Goal: Information Seeking & Learning: Learn about a topic

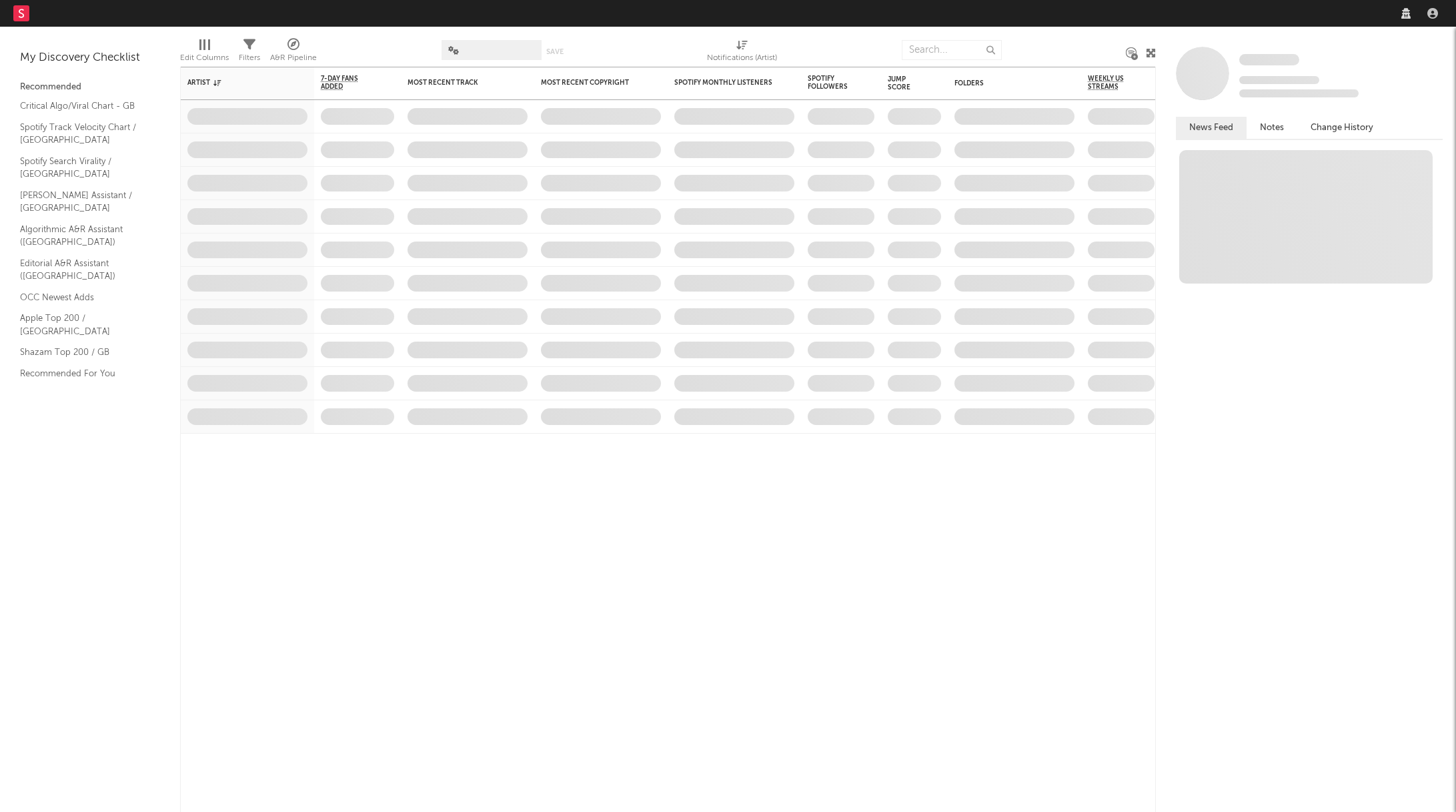
select select "recorded_music"
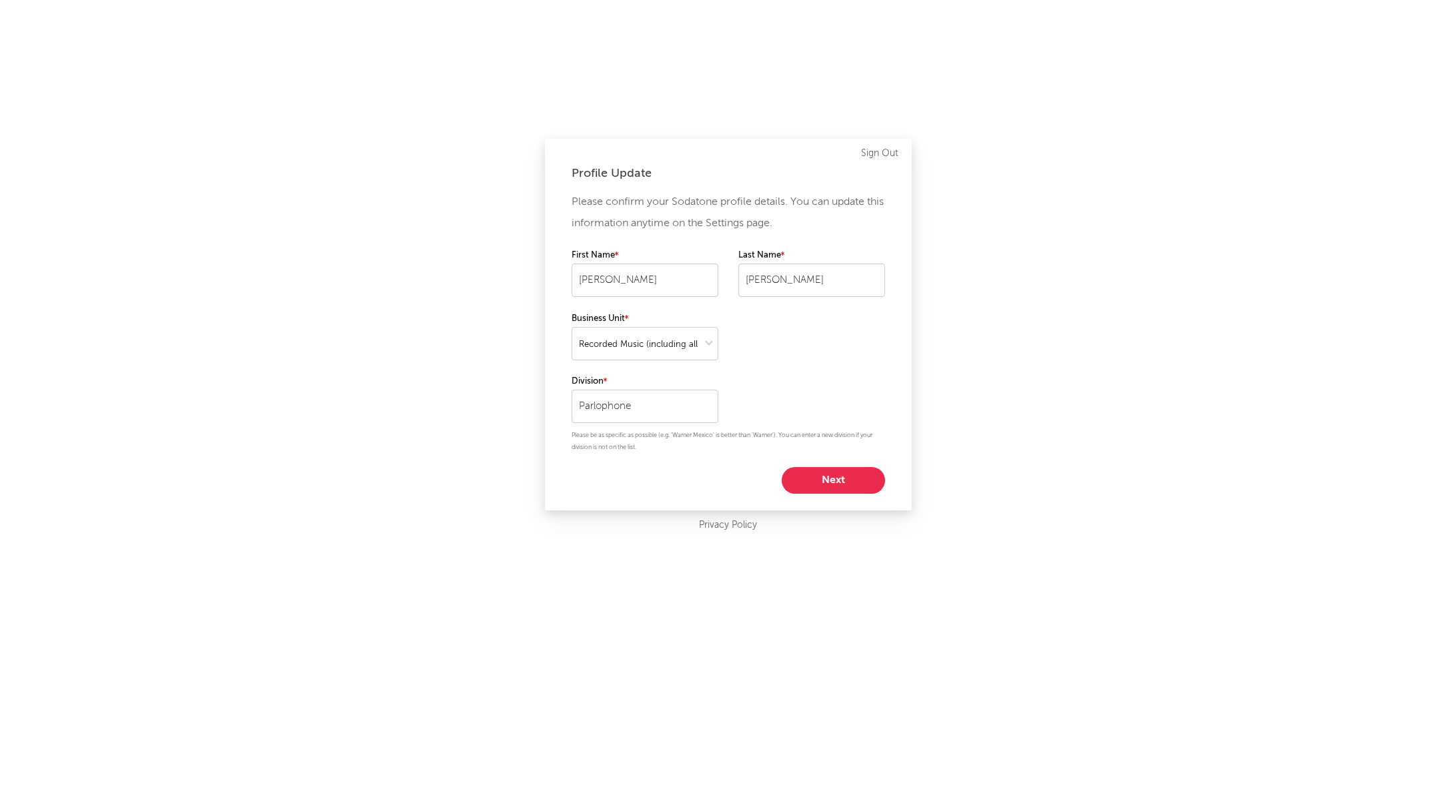
click at [853, 482] on button "Next" at bounding box center [833, 480] width 104 height 27
select select "marketing"
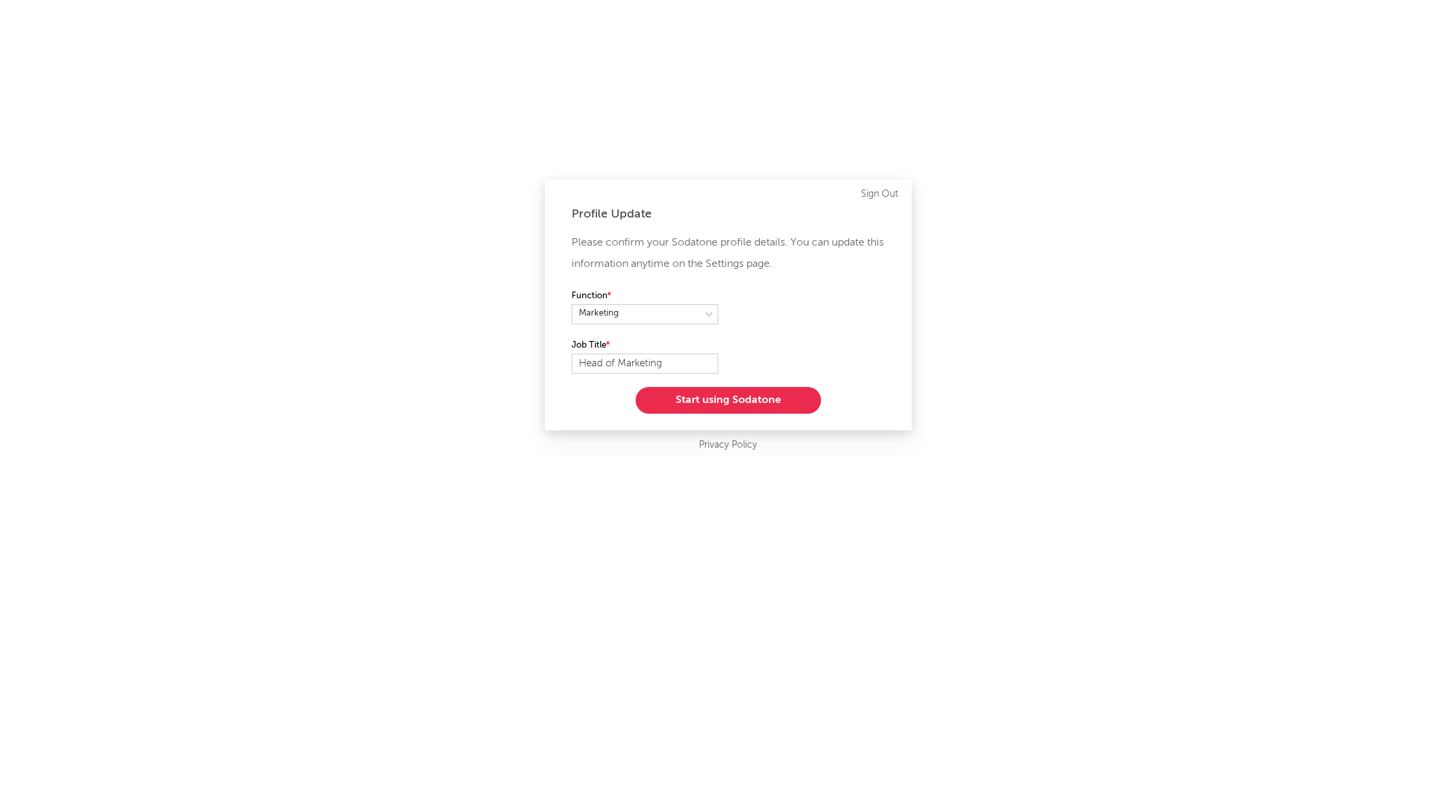
click at [771, 393] on button "Start using Sodatone" at bounding box center [728, 400] width 186 height 27
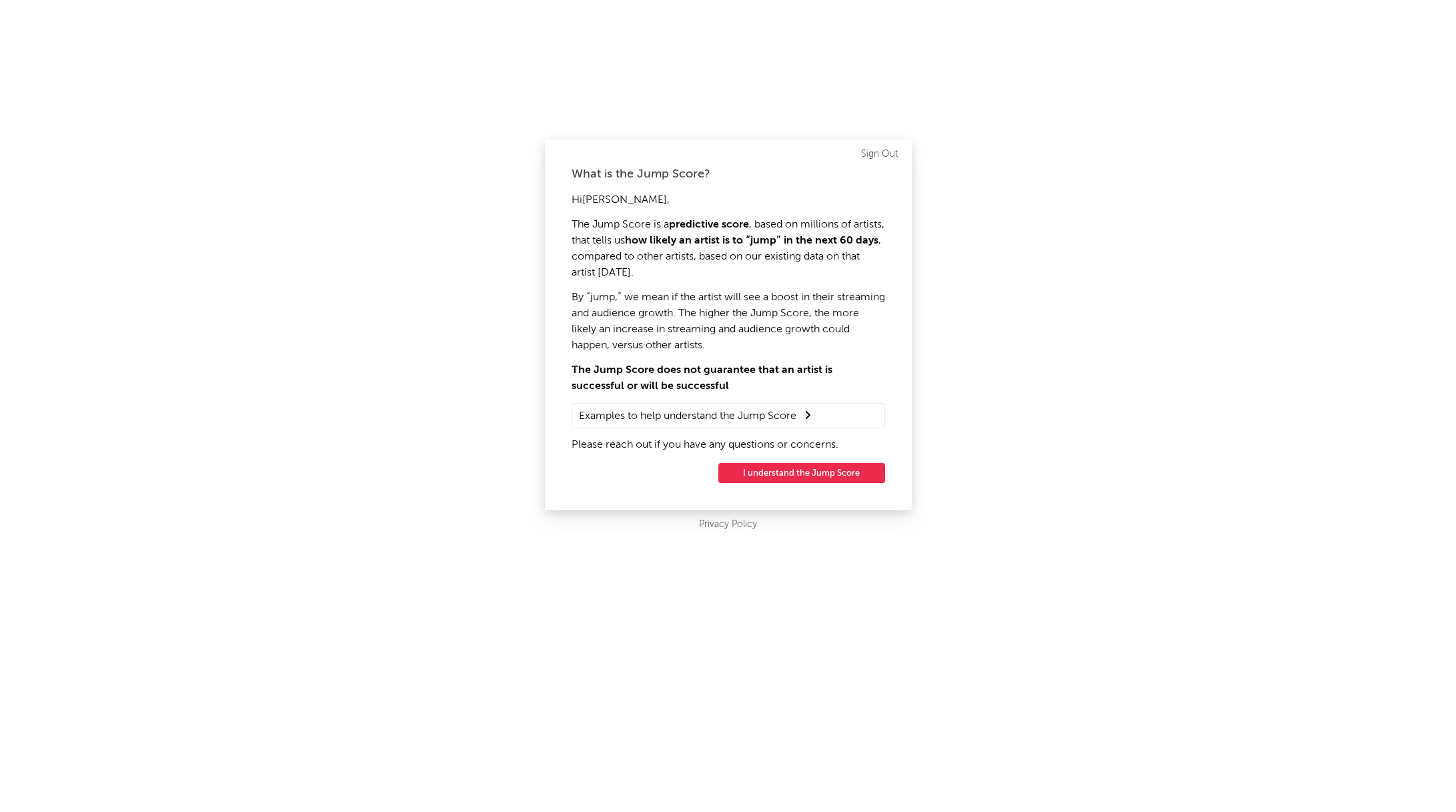
click at [807, 473] on button "I understand the Jump Score" at bounding box center [802, 473] width 167 height 20
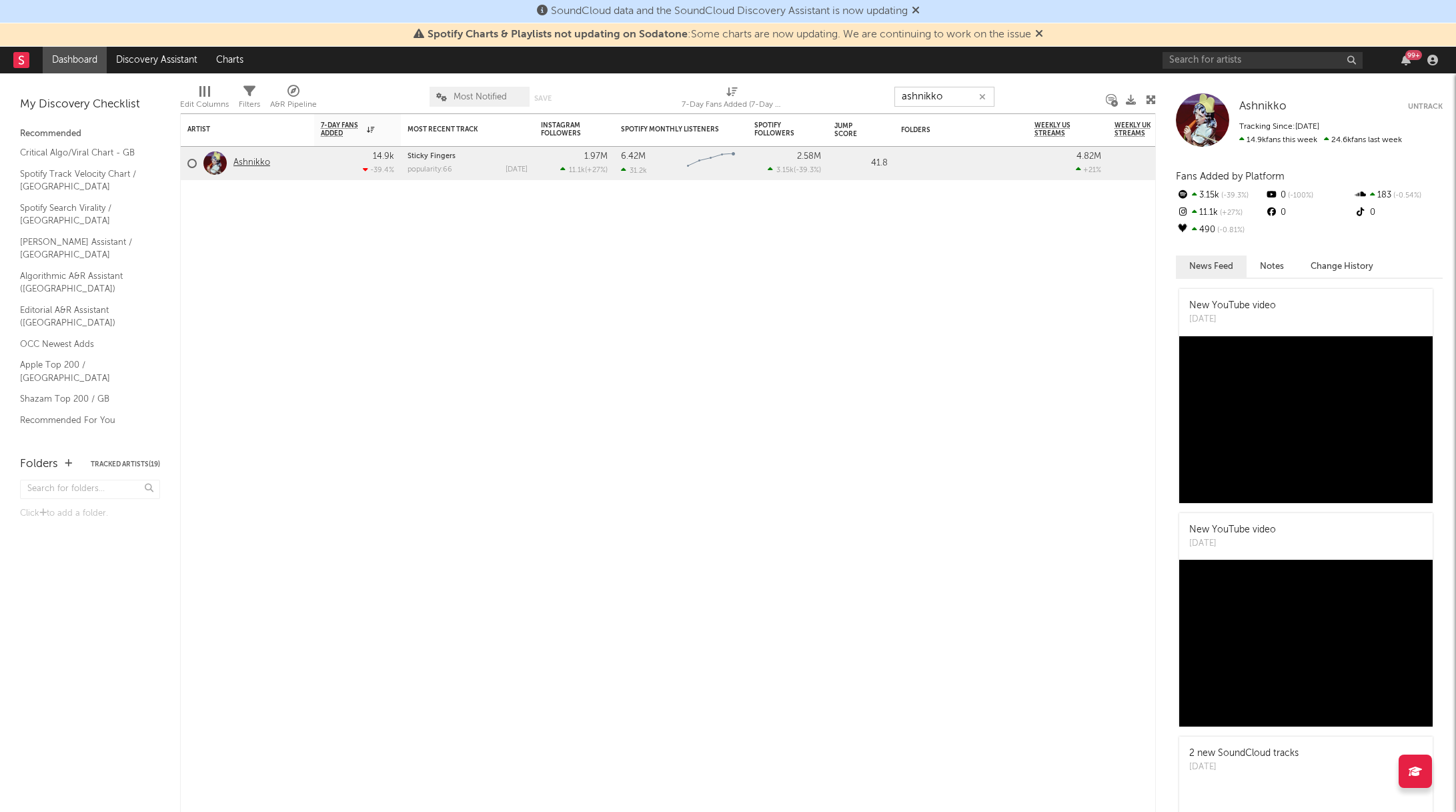
type input "ashnikko"
click at [248, 161] on link "Ashnikko" at bounding box center [252, 163] width 37 height 12
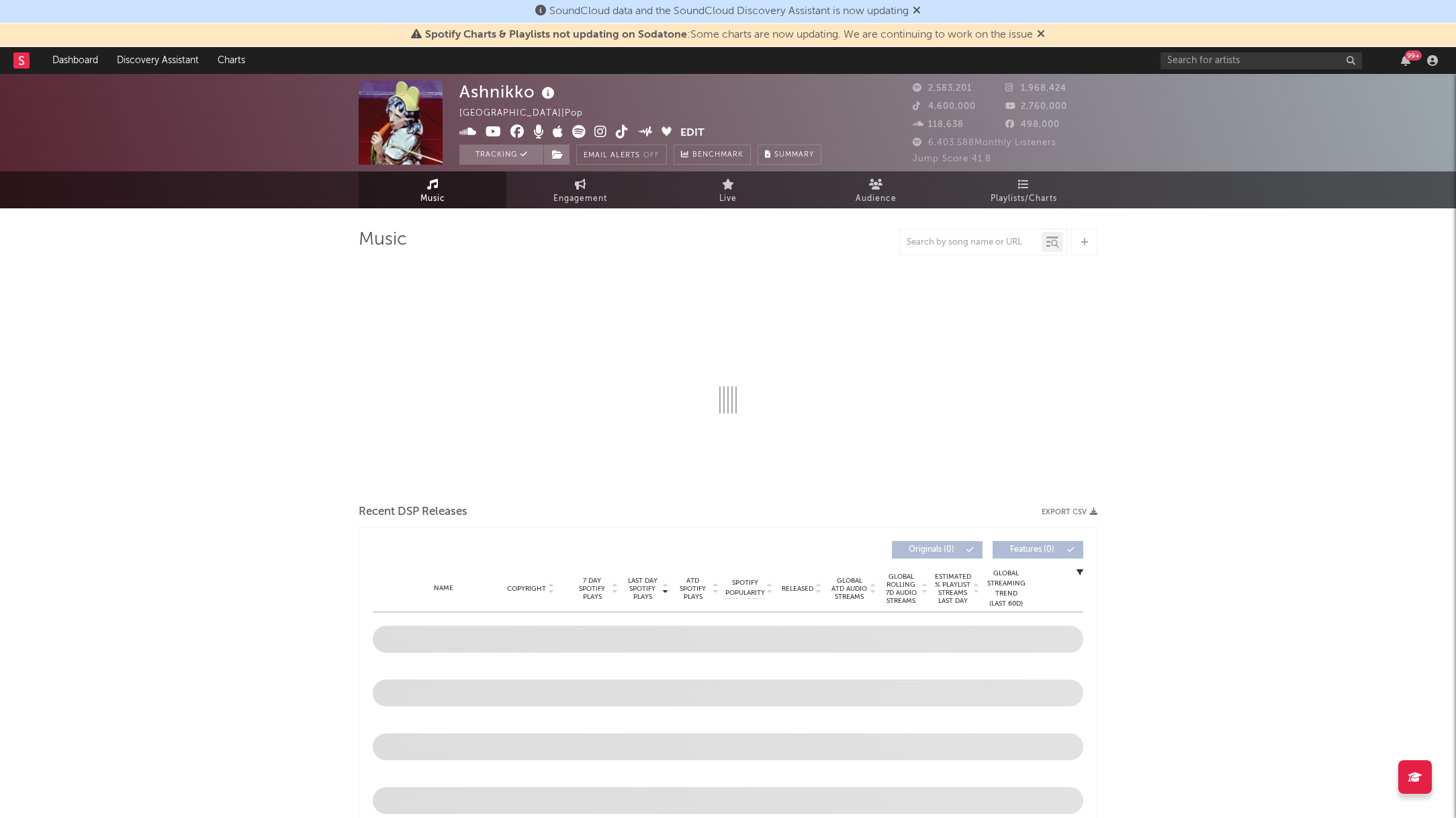
click at [1045, 34] on icon at bounding box center [1041, 34] width 8 height 11
select select "6m"
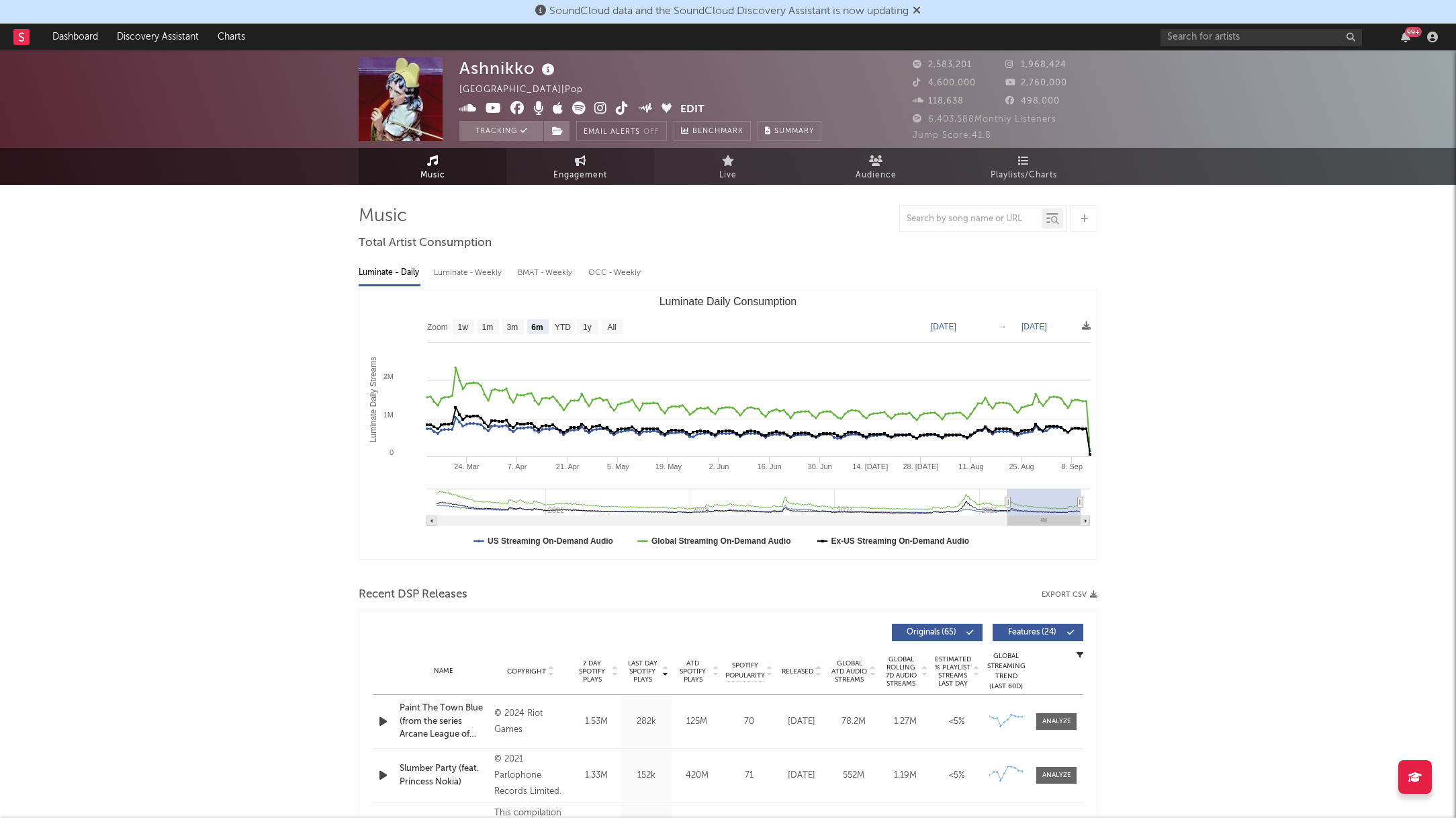
click at [573, 168] on span "Engagement" at bounding box center [581, 175] width 54 height 16
select select "1w"
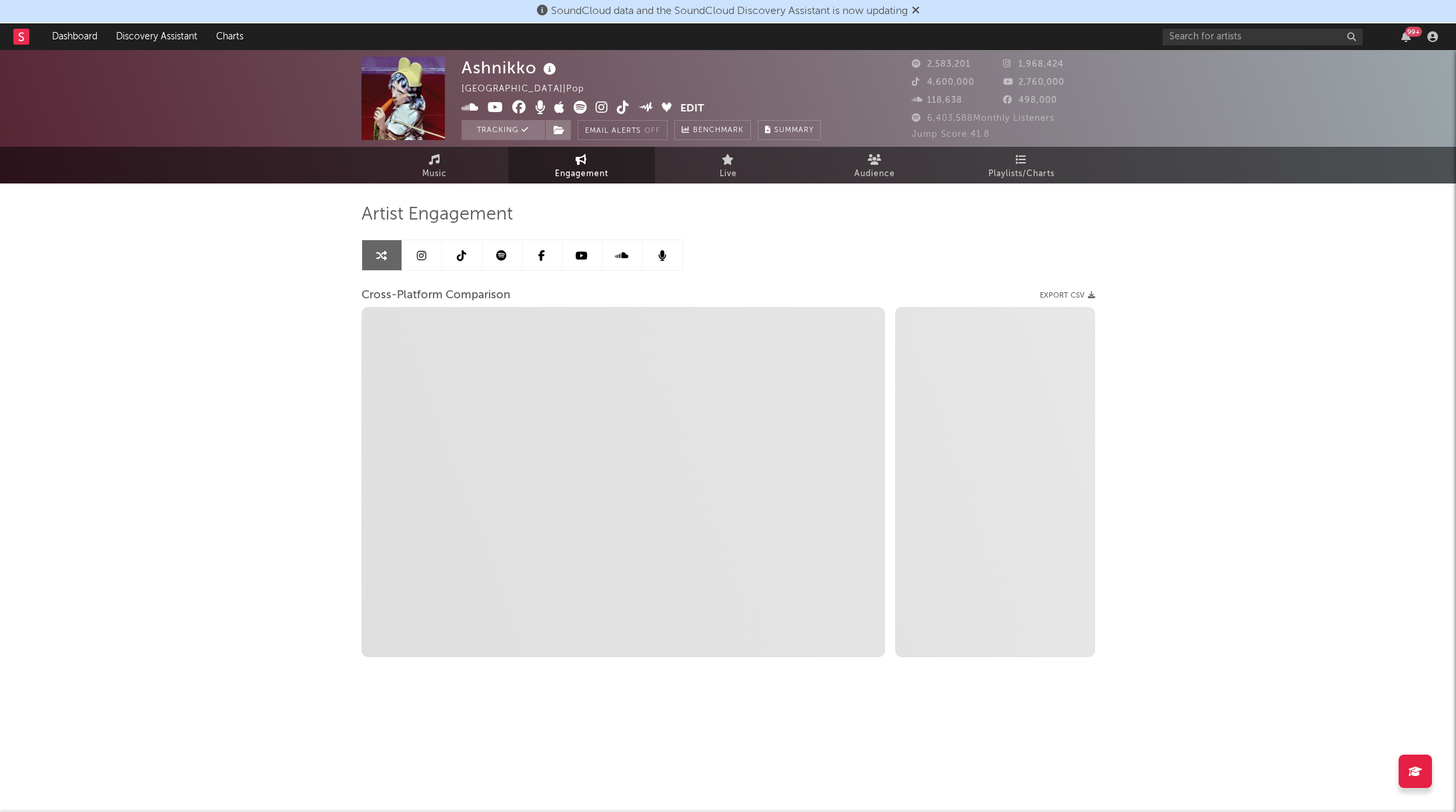
click at [491, 258] on link at bounding box center [502, 255] width 40 height 30
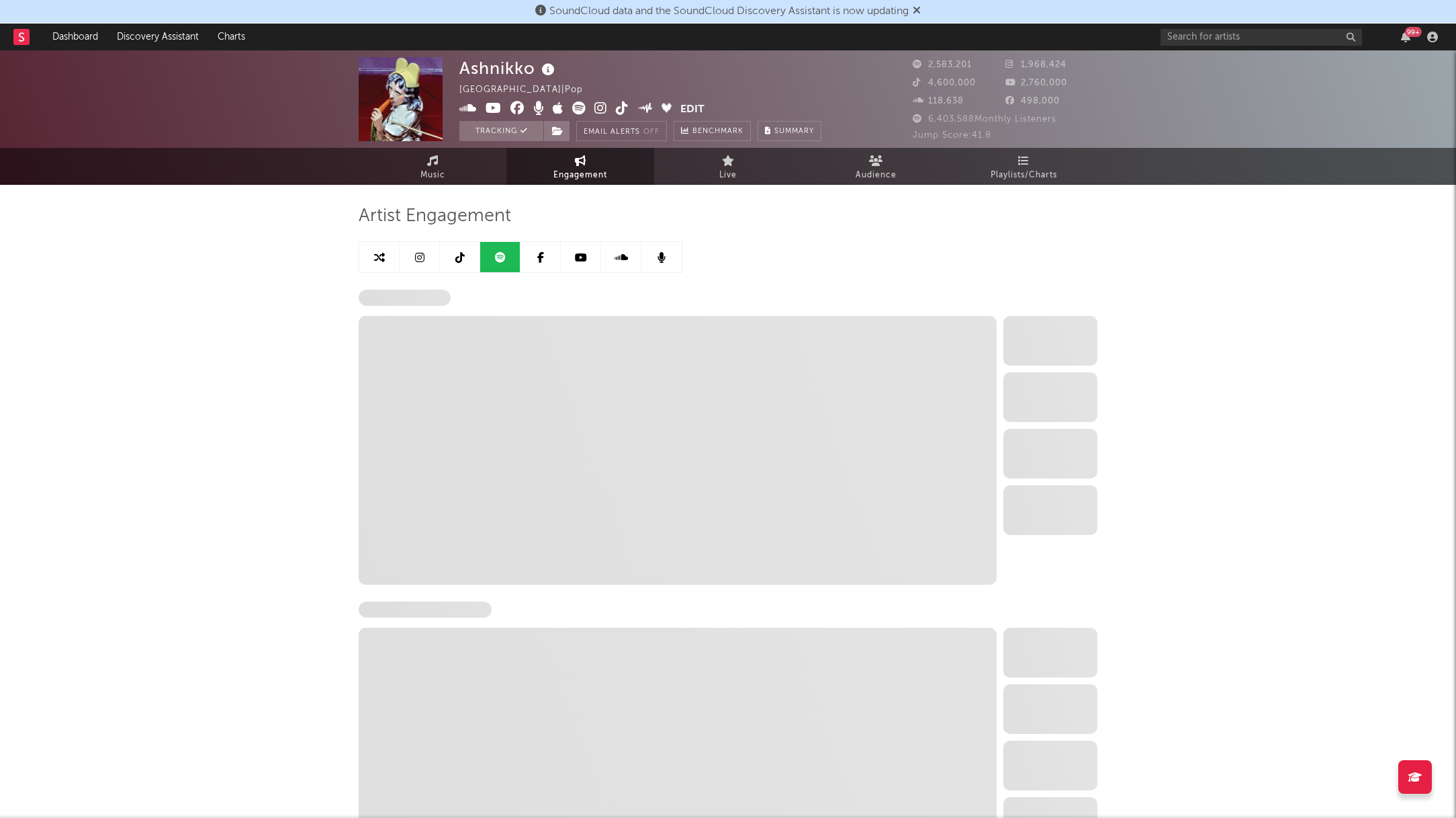
select select "6m"
select select "1w"
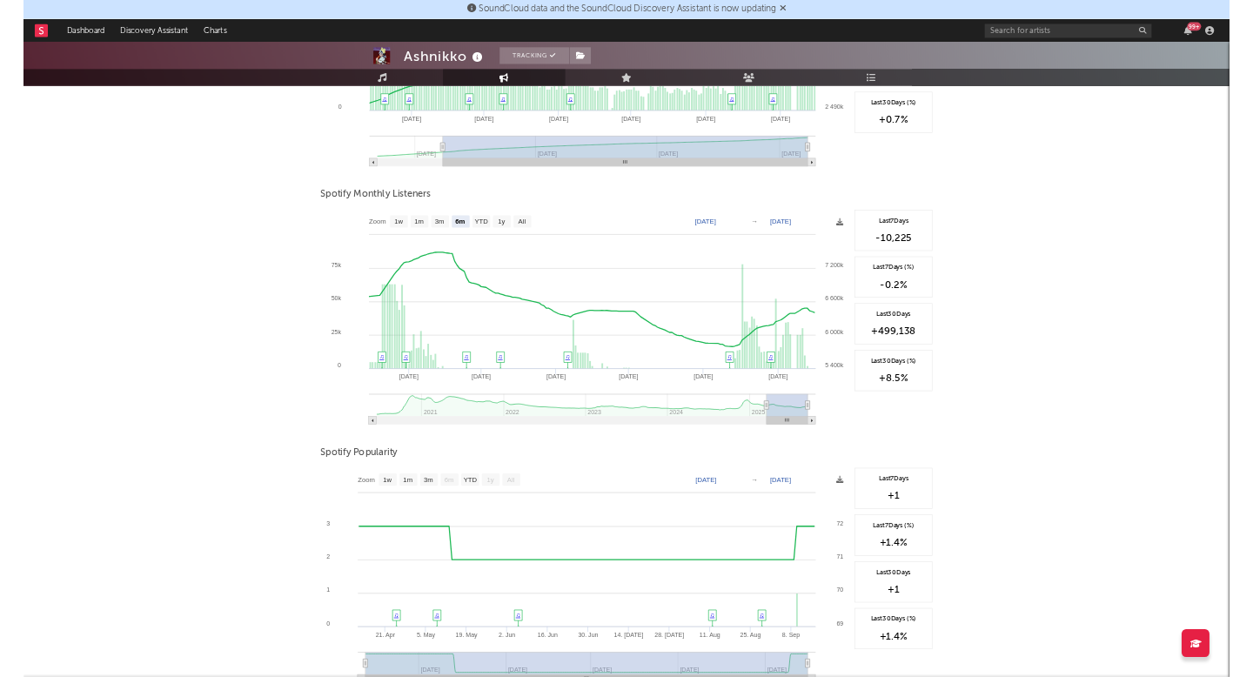
scroll to position [470, 0]
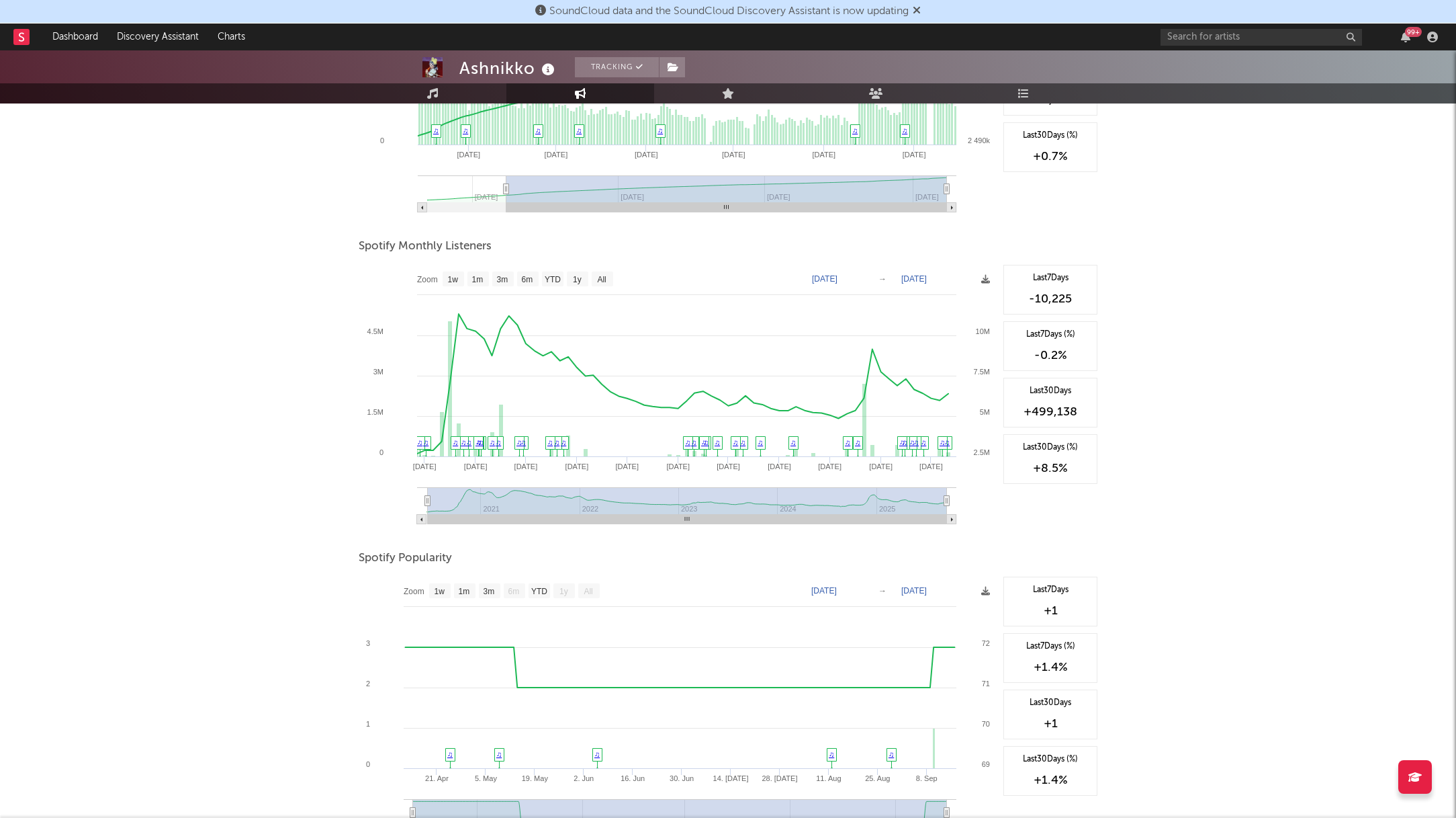
type input "[DATE]"
select select "All"
type input "[DATE]"
drag, startPoint x: 896, startPoint y: 503, endPoint x: 425, endPoint y: 507, distance: 471.0
click at [425, 507] on icon "Created with Highcharts 10.3.3 Jan '[DATE] Jan '[DATE] [DATE] '[DATE] [DATE] '[…" at bounding box center [678, 399] width 638 height 269
